Goal: Navigation & Orientation: Find specific page/section

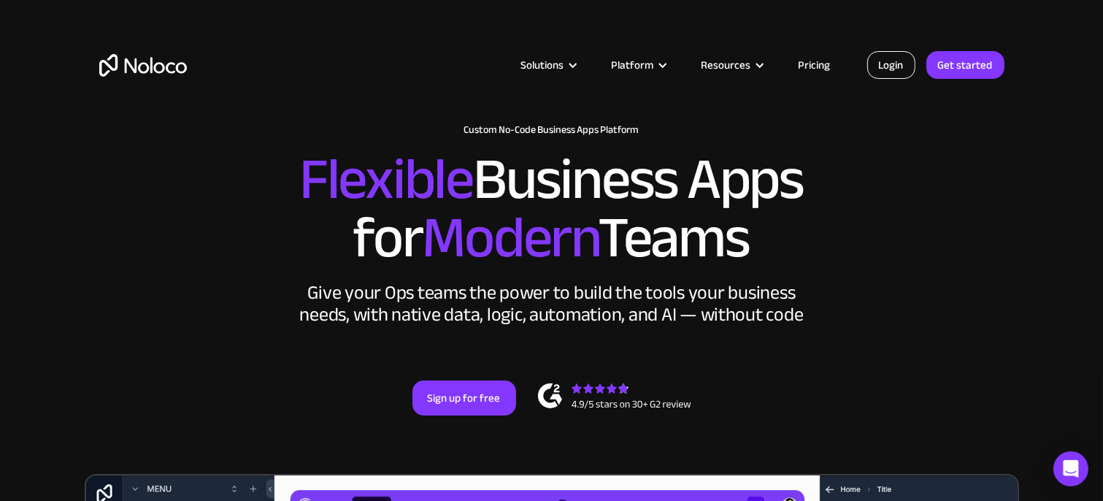
click at [885, 59] on link "Login" at bounding box center [891, 65] width 48 height 28
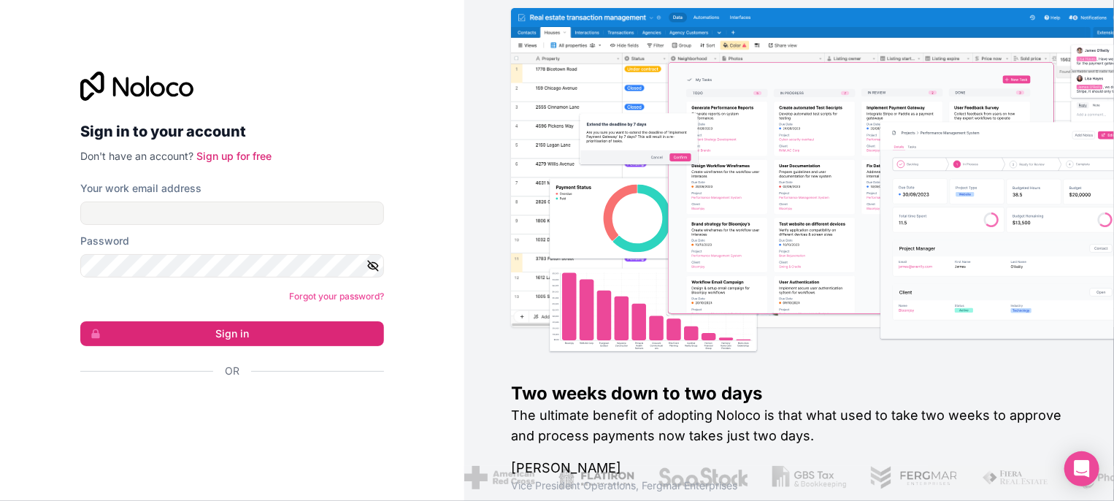
click at [204, 234] on div "Password" at bounding box center [232, 241] width 304 height 15
click at [208, 205] on input "Your work email address" at bounding box center [232, 212] width 304 height 23
type input "[EMAIL_ADDRESS][DOMAIN_NAME]"
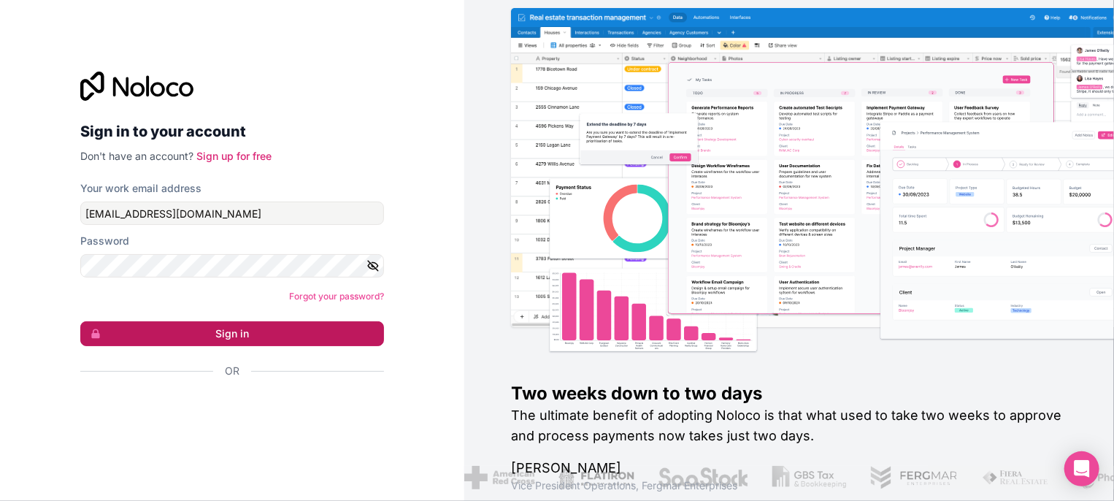
click at [298, 334] on button "Sign in" at bounding box center [232, 333] width 304 height 25
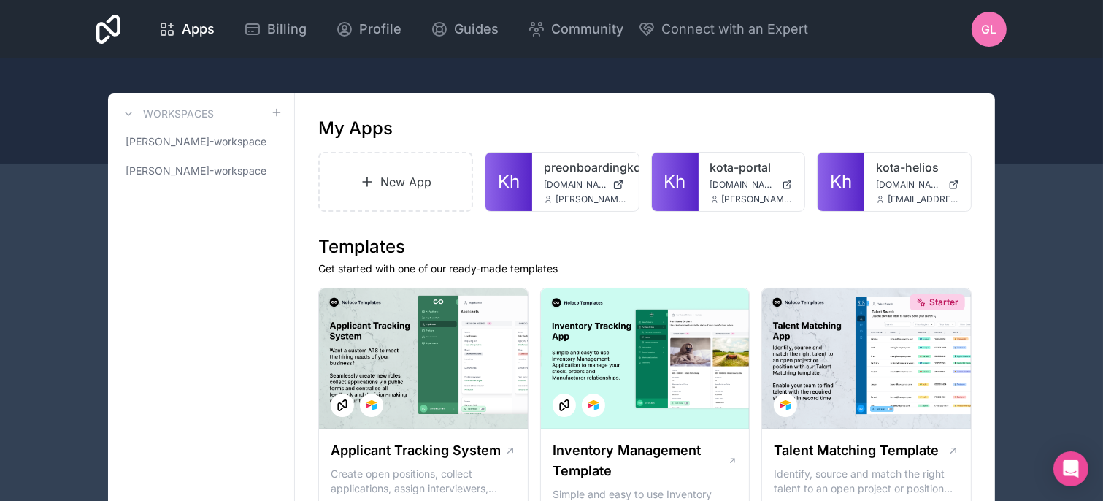
click at [983, 34] on span "GL" at bounding box center [989, 29] width 15 height 18
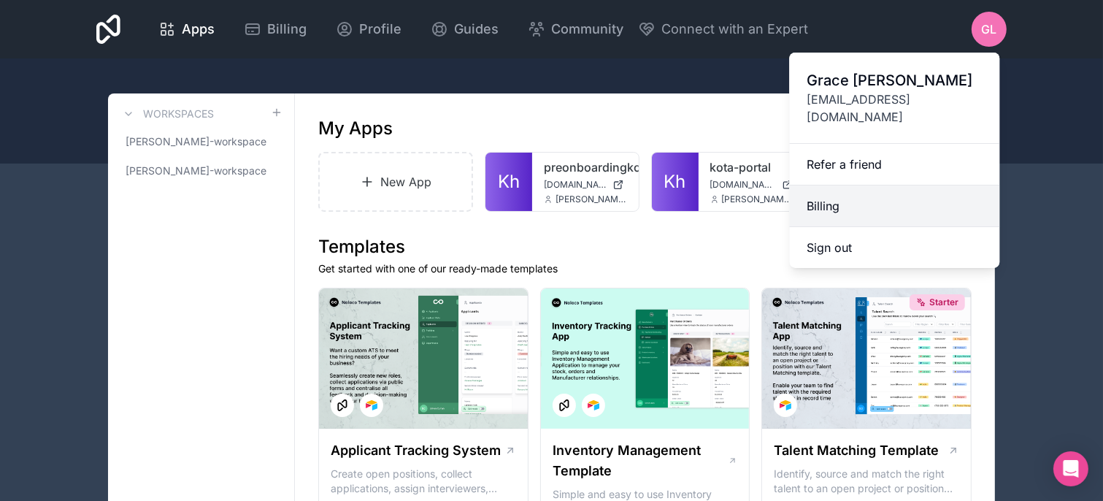
click at [838, 192] on link "Billing" at bounding box center [894, 206] width 210 height 42
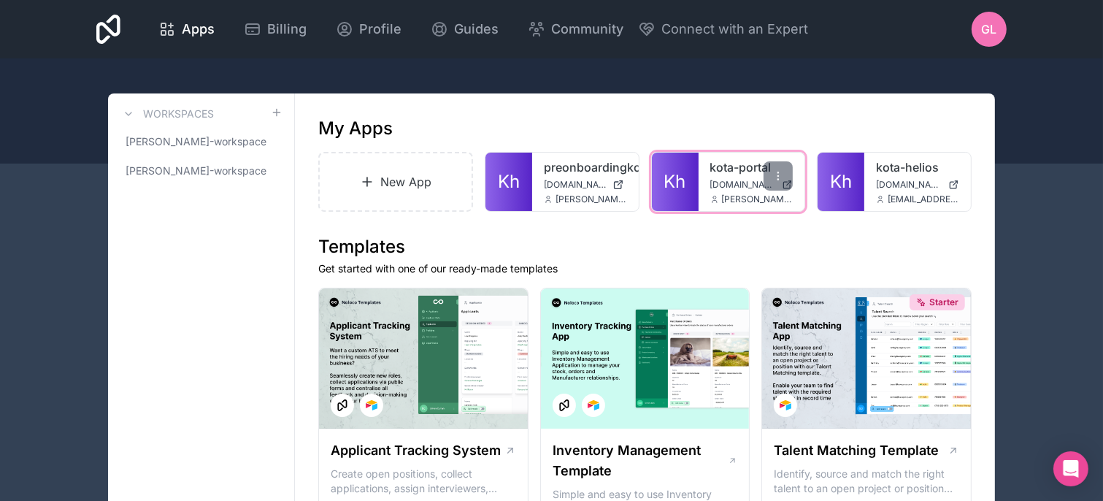
click at [703, 176] on div "kota-portal [DOMAIN_NAME] [EMAIL_ADDRESS][DOMAIN_NAME]" at bounding box center [751, 182] width 107 height 58
click at [672, 182] on span "Kh" at bounding box center [675, 181] width 22 height 23
